Goal: Information Seeking & Learning: Learn about a topic

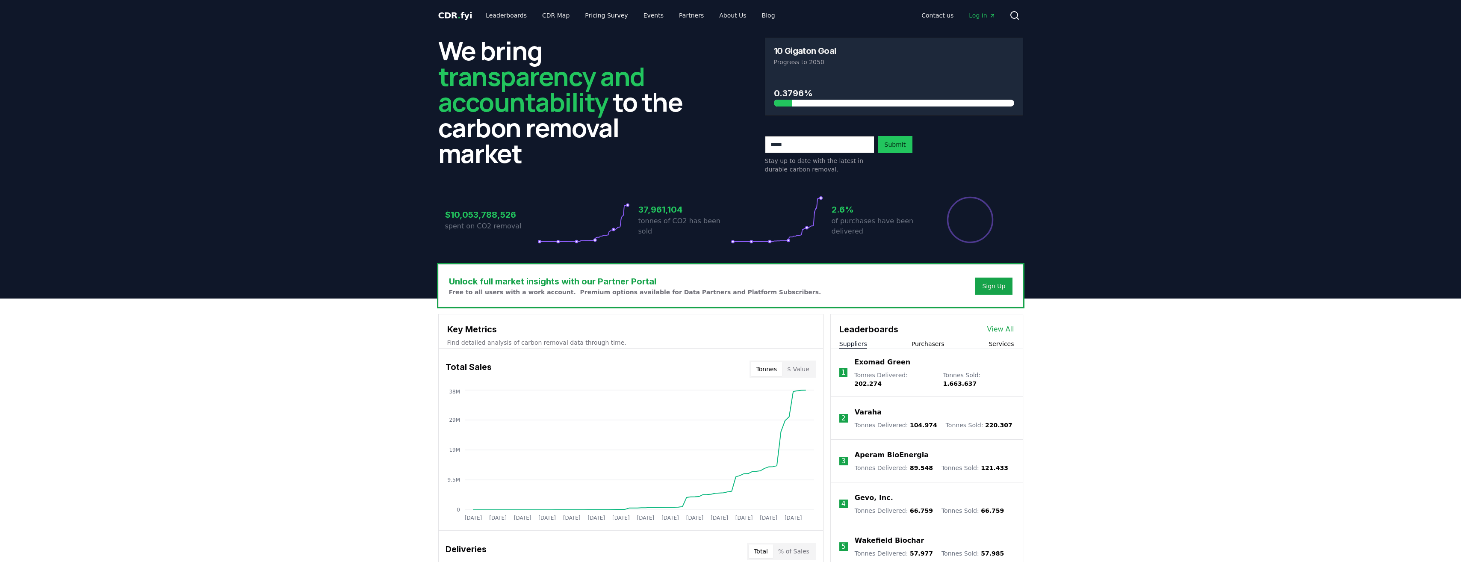
click at [971, 19] on span "Log in" at bounding box center [982, 15] width 27 height 9
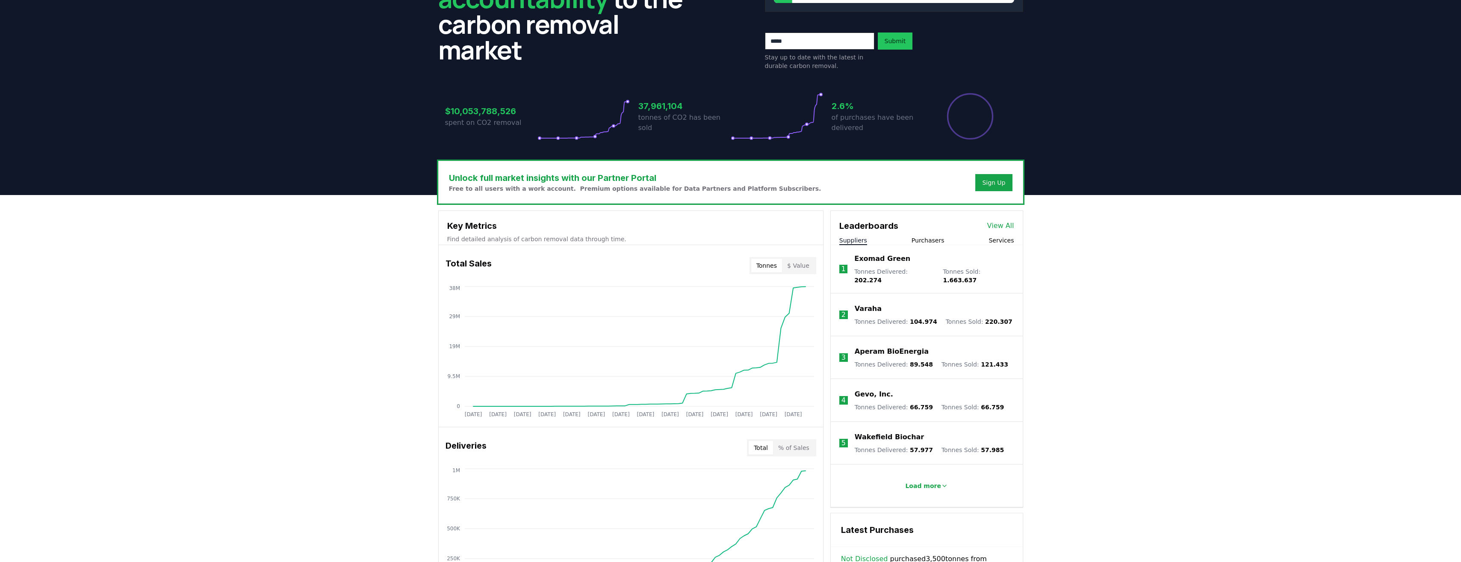
scroll to position [114, 0]
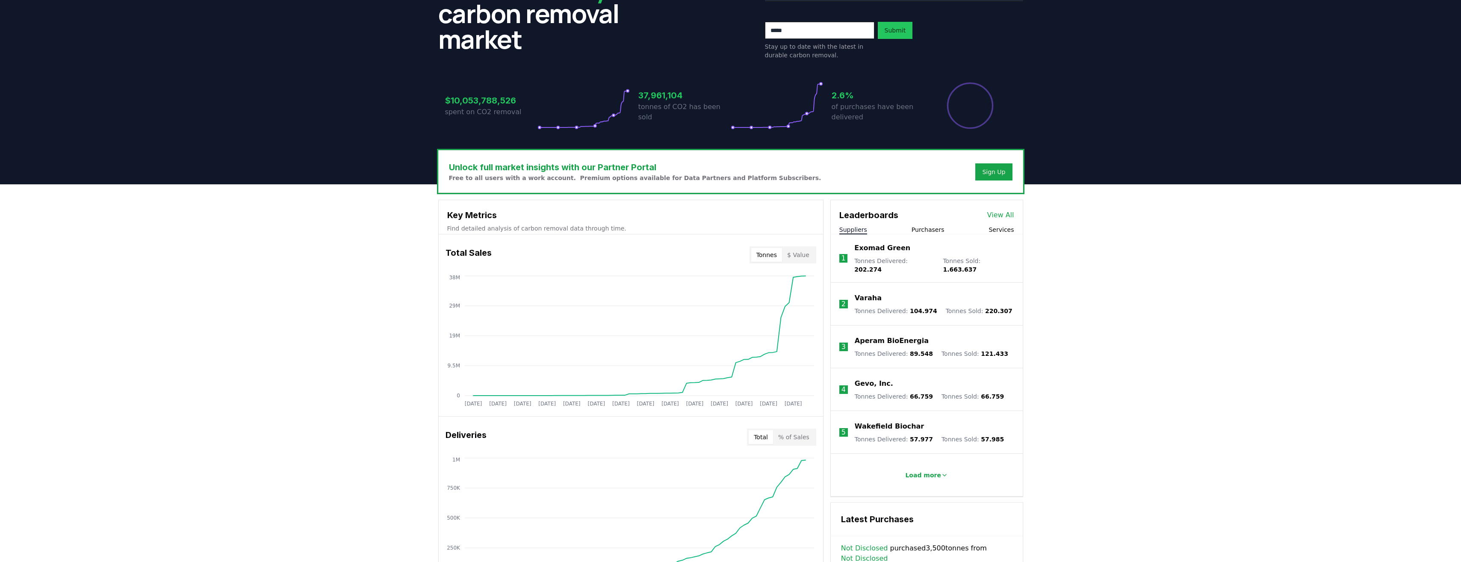
click at [938, 228] on button "Purchasers" at bounding box center [927, 229] width 33 height 9
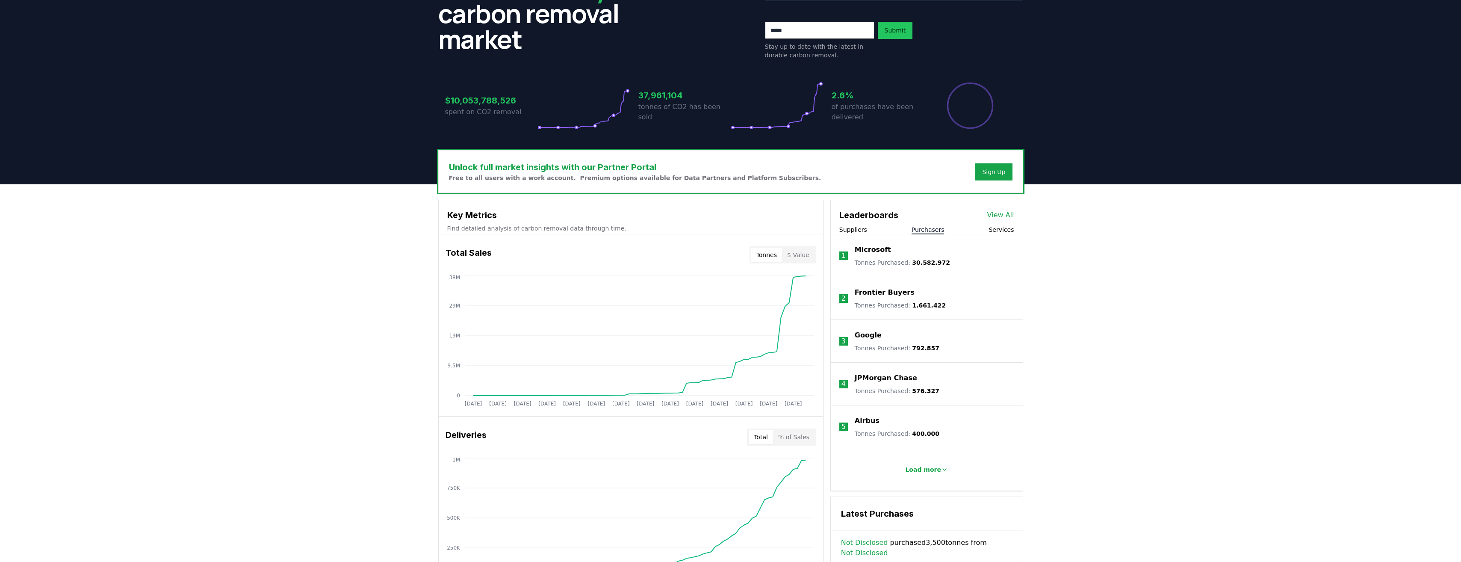
scroll to position [228, 0]
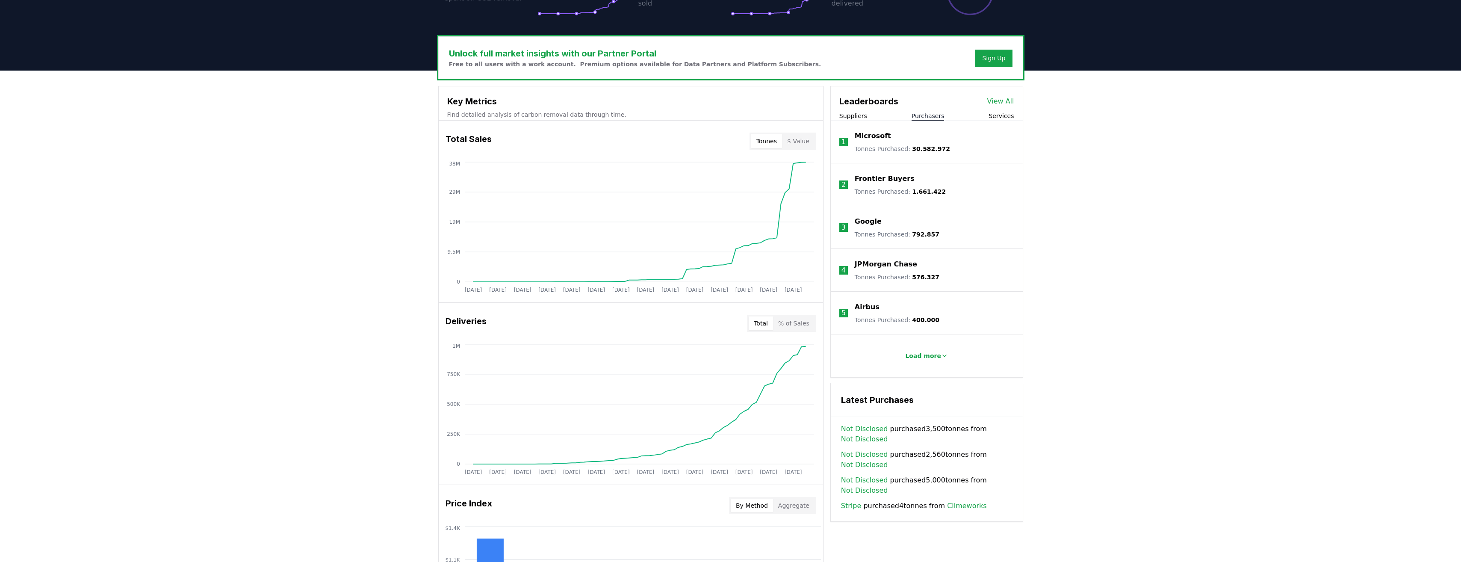
click at [899, 138] on div "Microsoft" at bounding box center [902, 136] width 95 height 10
click at [876, 136] on p "Microsoft" at bounding box center [873, 136] width 36 height 10
